Goal: Task Accomplishment & Management: Use online tool/utility

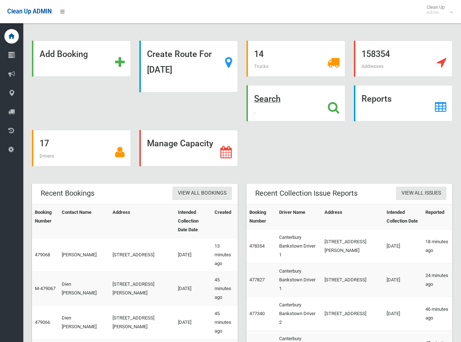
click at [266, 99] on strong "Search" at bounding box center [267, 99] width 27 height 10
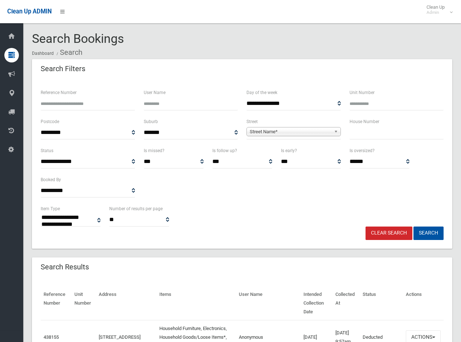
select select
click at [370, 129] on input "text" at bounding box center [397, 132] width 94 height 13
type input "**"
click at [315, 132] on span "Street Name*" at bounding box center [290, 132] width 81 height 9
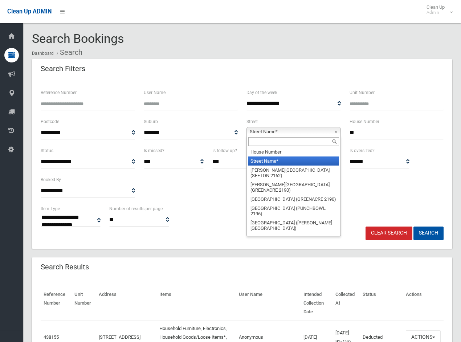
click at [294, 142] on input "text" at bounding box center [294, 141] width 91 height 9
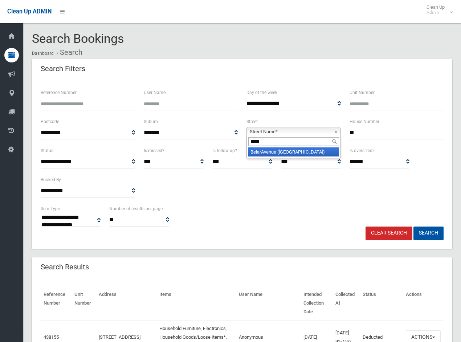
type input "*****"
click at [295, 150] on li "[GEOGRAPHIC_DATA] ([GEOGRAPHIC_DATA])" at bounding box center [294, 152] width 91 height 9
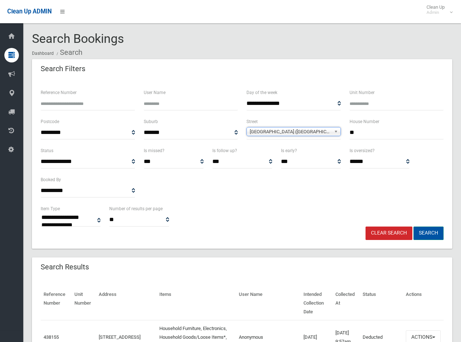
click at [433, 233] on button "Search" at bounding box center [429, 233] width 30 height 13
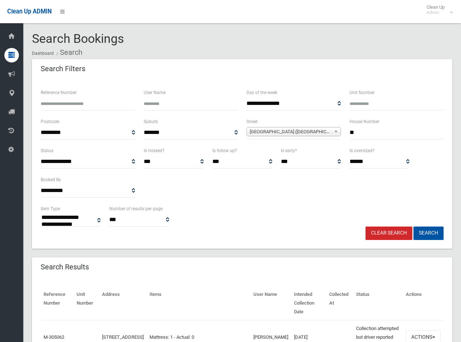
select select
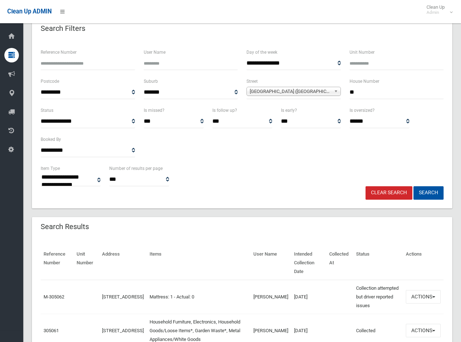
scroll to position [71, 0]
